Goal: Task Accomplishment & Management: Manage account settings

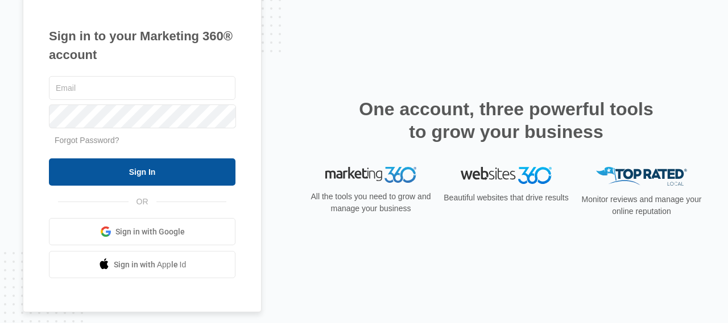
type input "[EMAIL_ADDRESS][DOMAIN_NAME]"
click at [143, 169] on input "Sign In" at bounding box center [142, 172] width 186 height 27
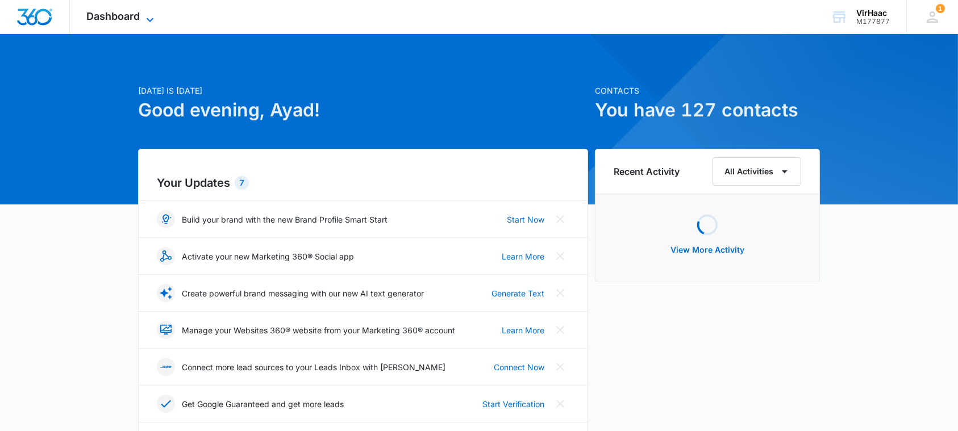
click at [149, 13] on icon at bounding box center [150, 20] width 14 height 14
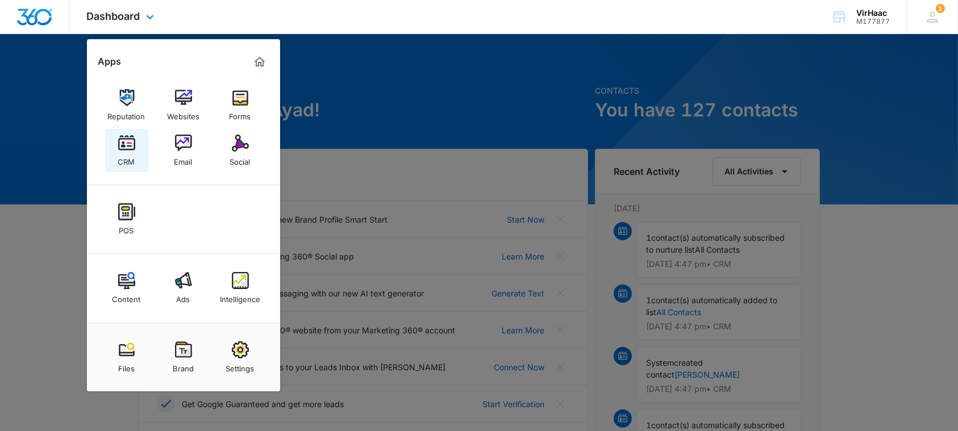
click at [123, 153] on div "CRM" at bounding box center [126, 159] width 17 height 15
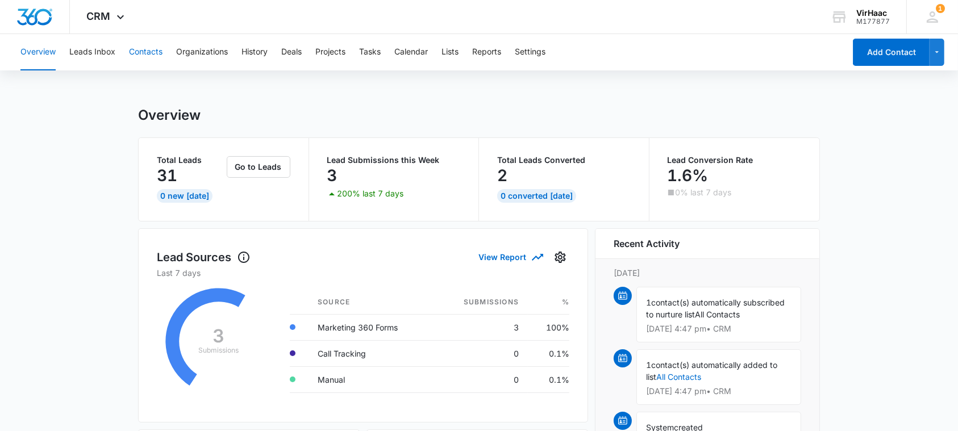
click at [147, 55] on button "Contacts" at bounding box center [146, 52] width 34 height 36
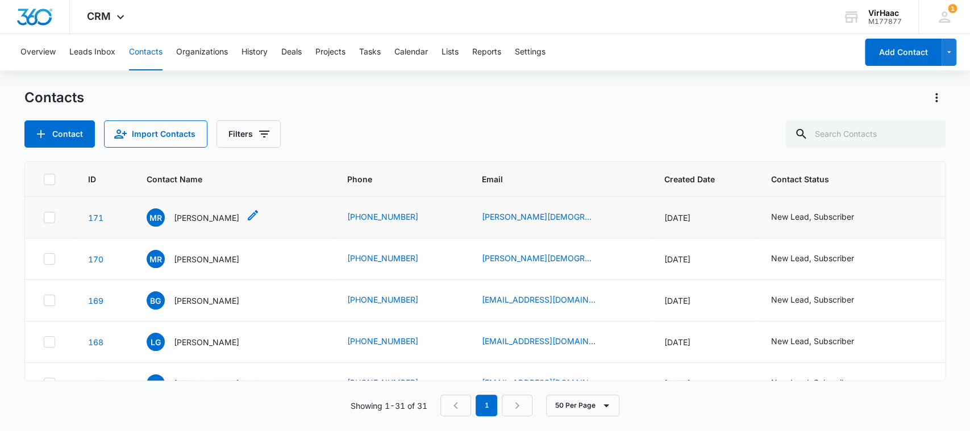
click at [204, 219] on p "[PERSON_NAME]" at bounding box center [206, 218] width 65 height 12
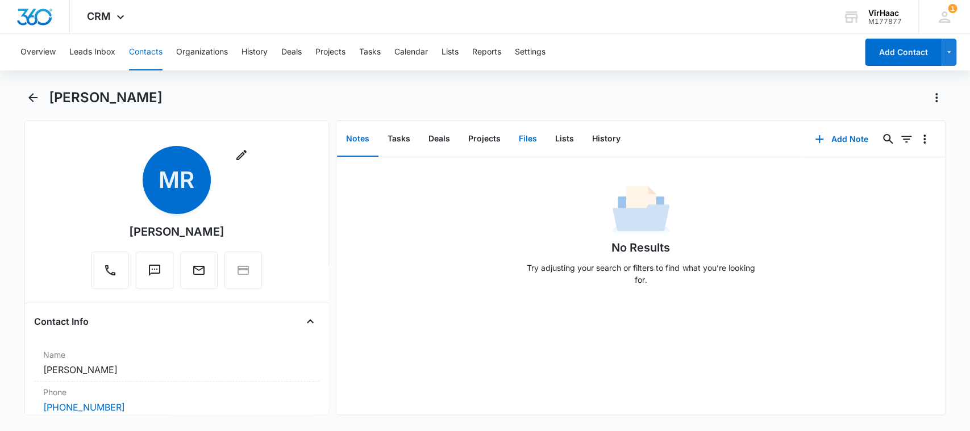
click at [528, 138] on button "Files" at bounding box center [528, 139] width 36 height 35
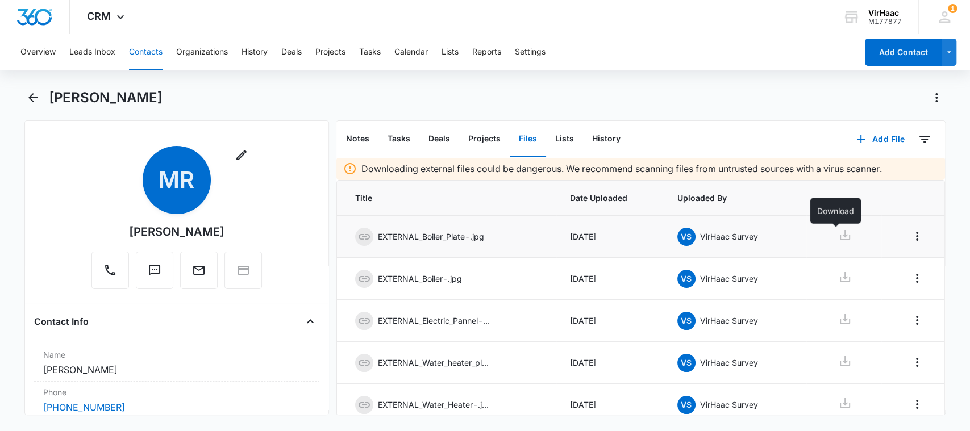
click at [838, 237] on icon at bounding box center [845, 236] width 14 height 14
click at [840, 276] on icon at bounding box center [845, 277] width 10 height 10
click at [838, 323] on icon at bounding box center [845, 320] width 14 height 14
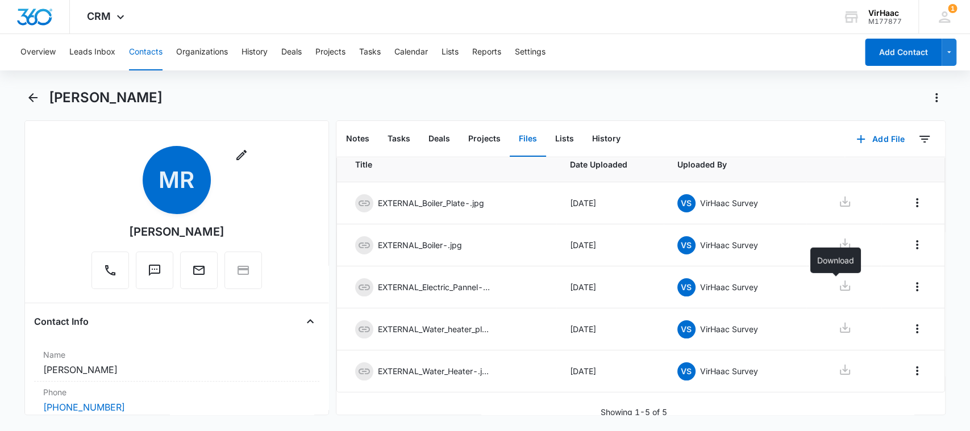
scroll to position [50, 0]
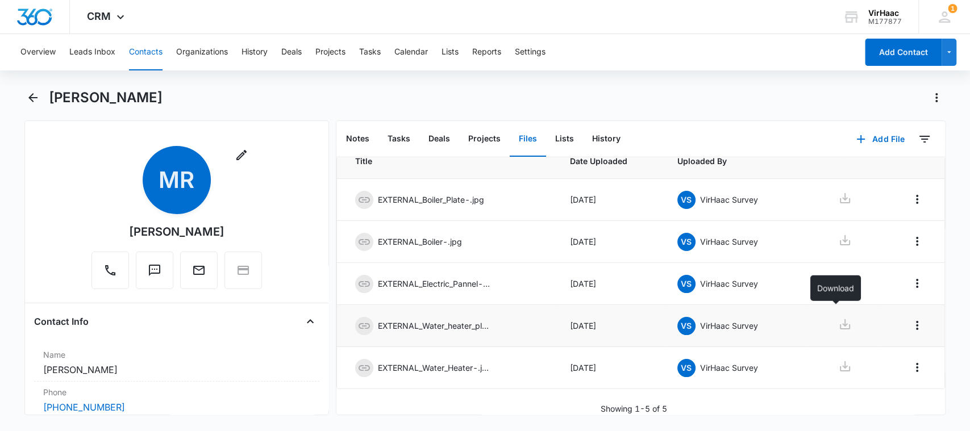
click at [838, 318] on icon at bounding box center [845, 325] width 14 height 14
click at [838, 360] on icon at bounding box center [845, 367] width 14 height 14
